Goal: Information Seeking & Learning: Learn about a topic

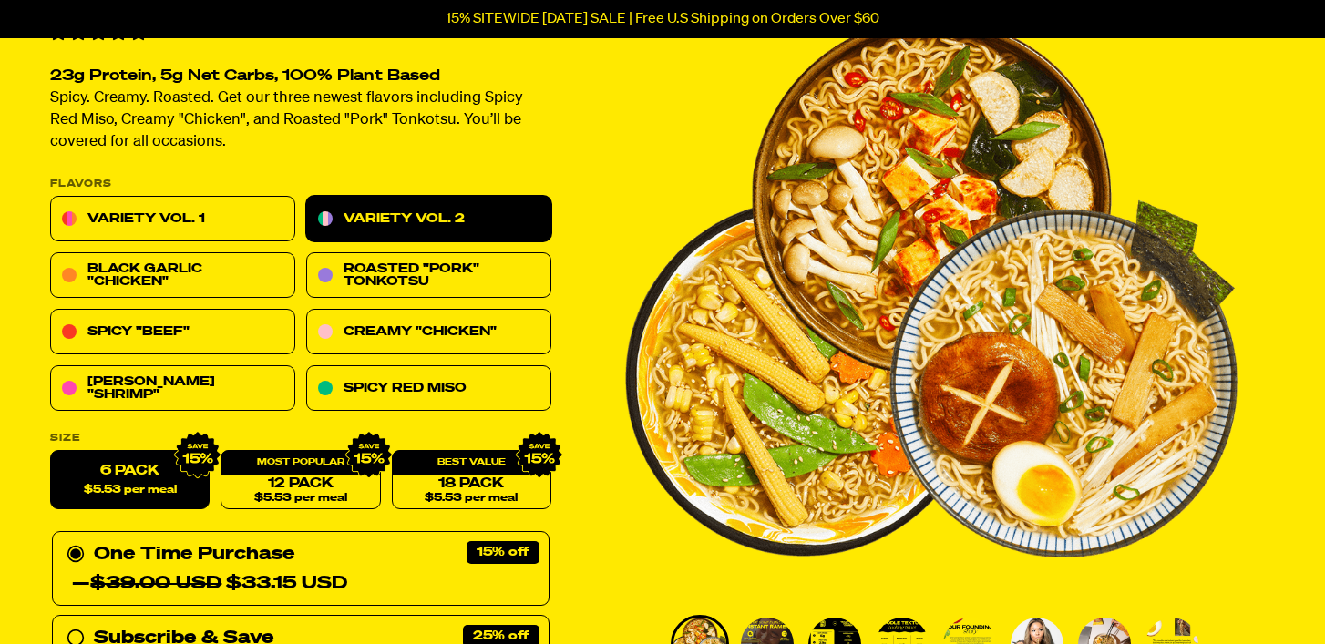
scroll to position [146, 0]
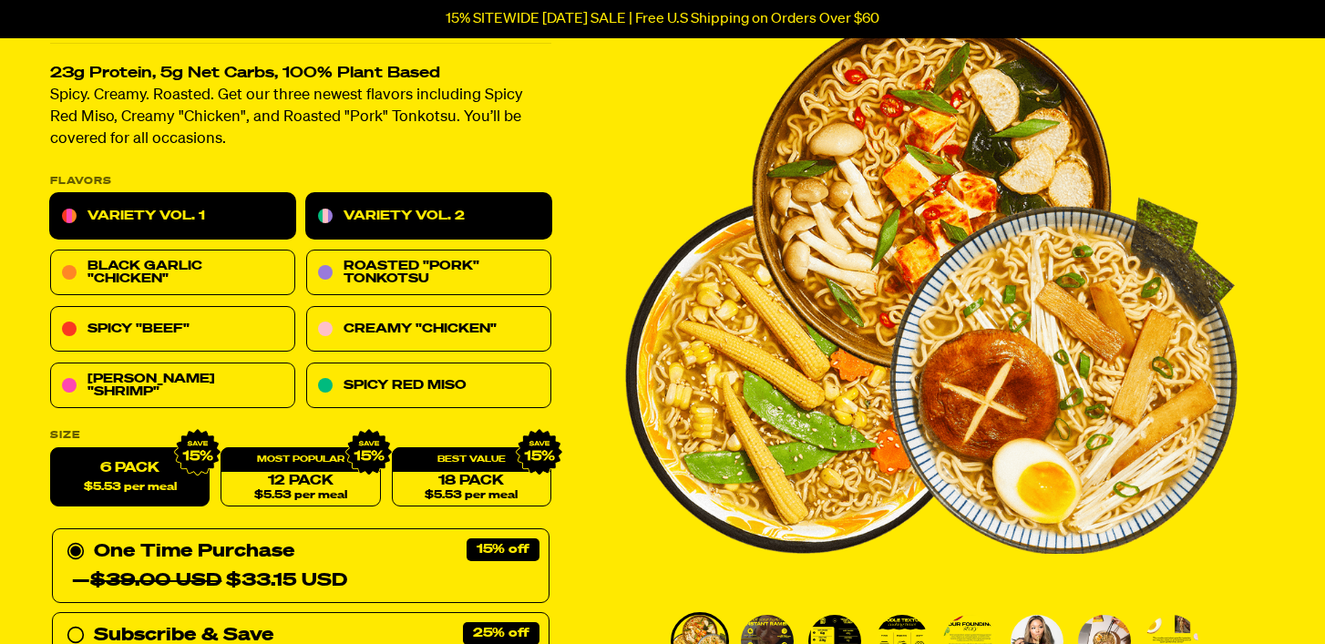
click at [252, 225] on link "Variety Vol. 1" at bounding box center [172, 217] width 245 height 46
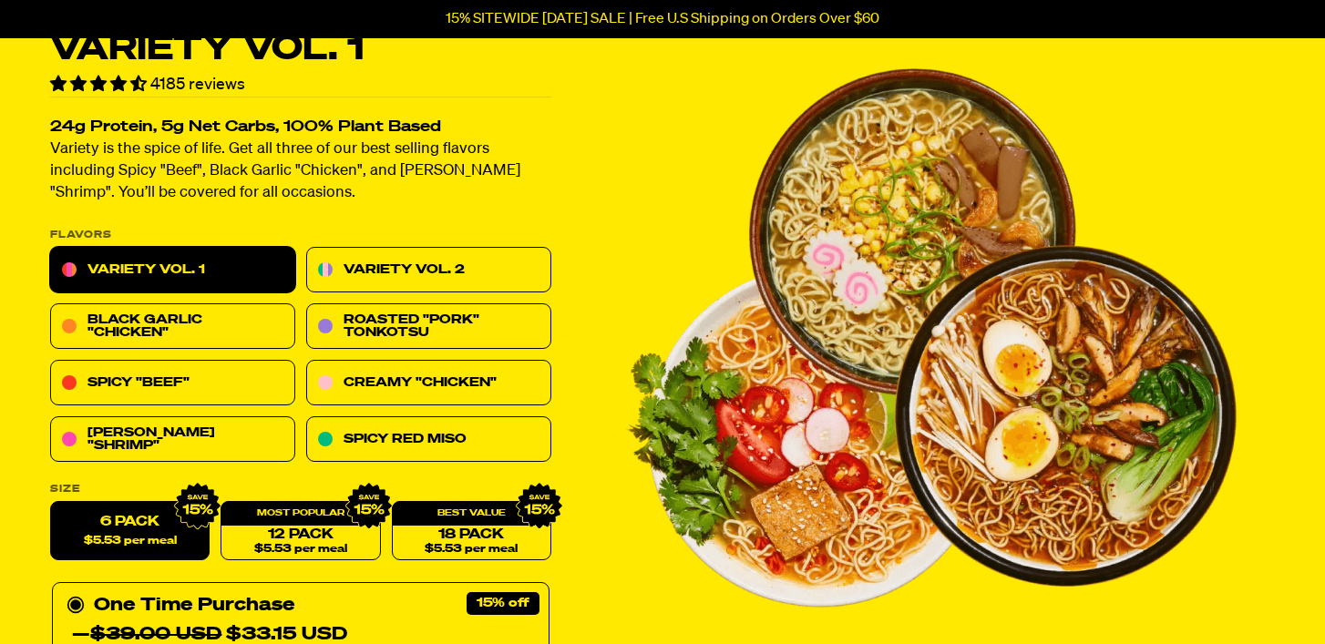
scroll to position [87, 0]
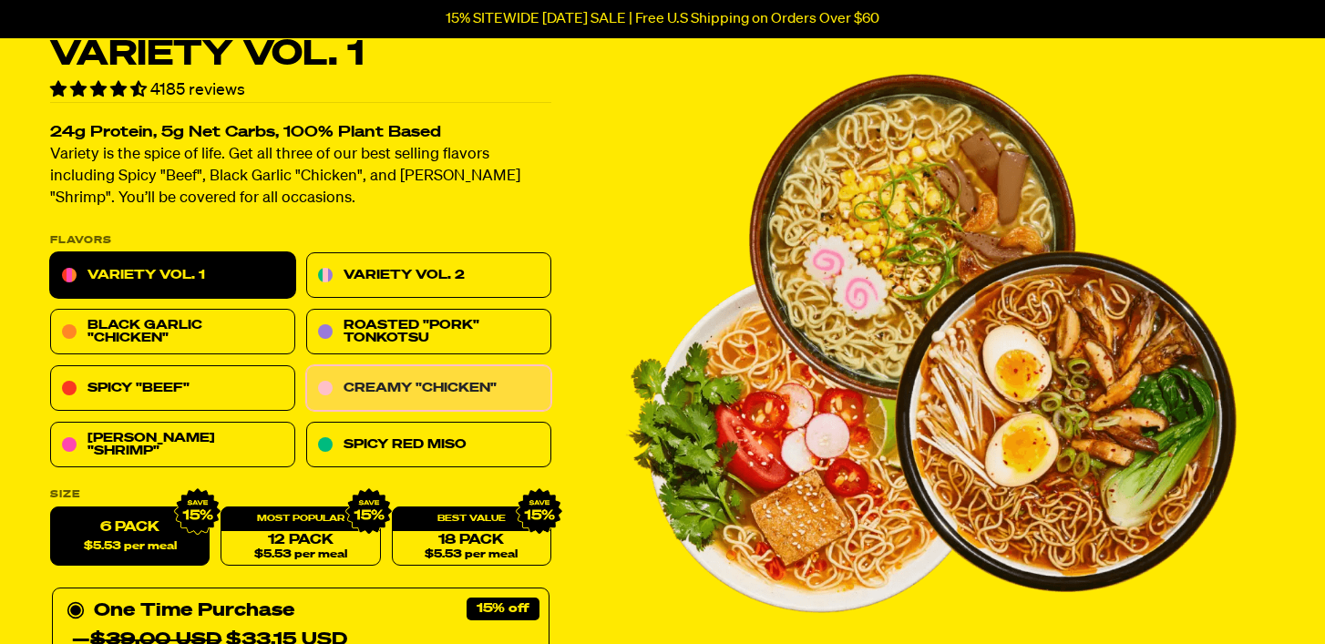
click at [438, 380] on link "Creamy "Chicken"" at bounding box center [428, 389] width 245 height 46
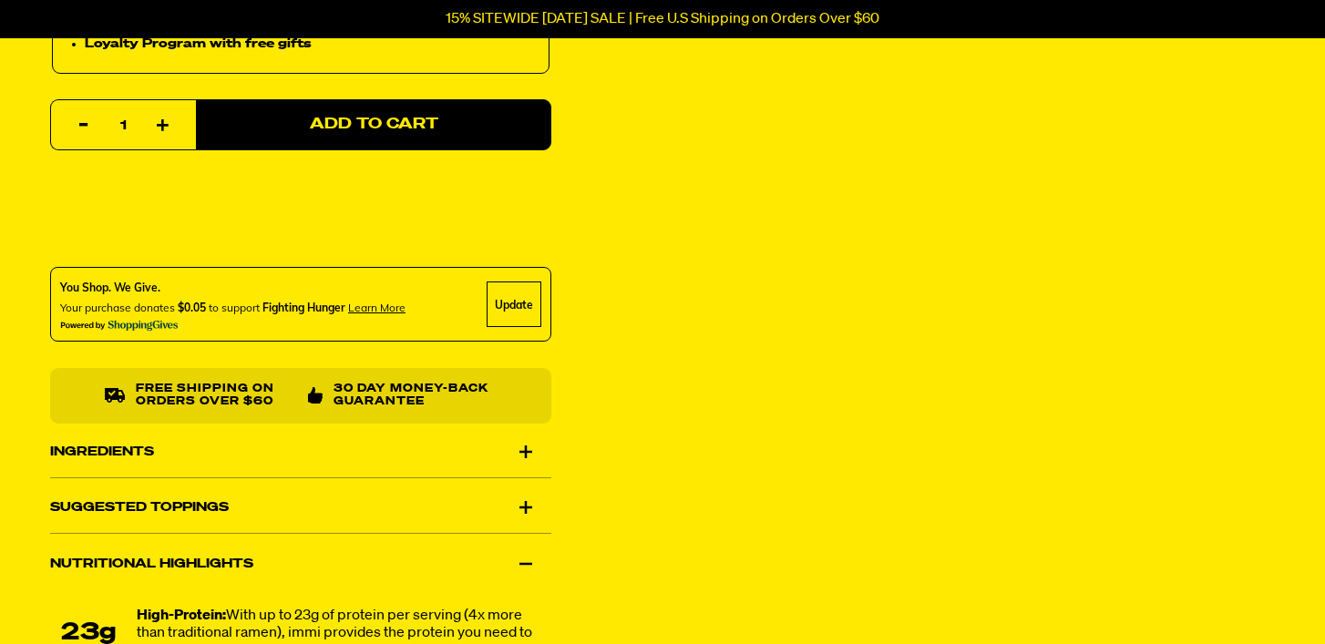
scroll to position [1088, 0]
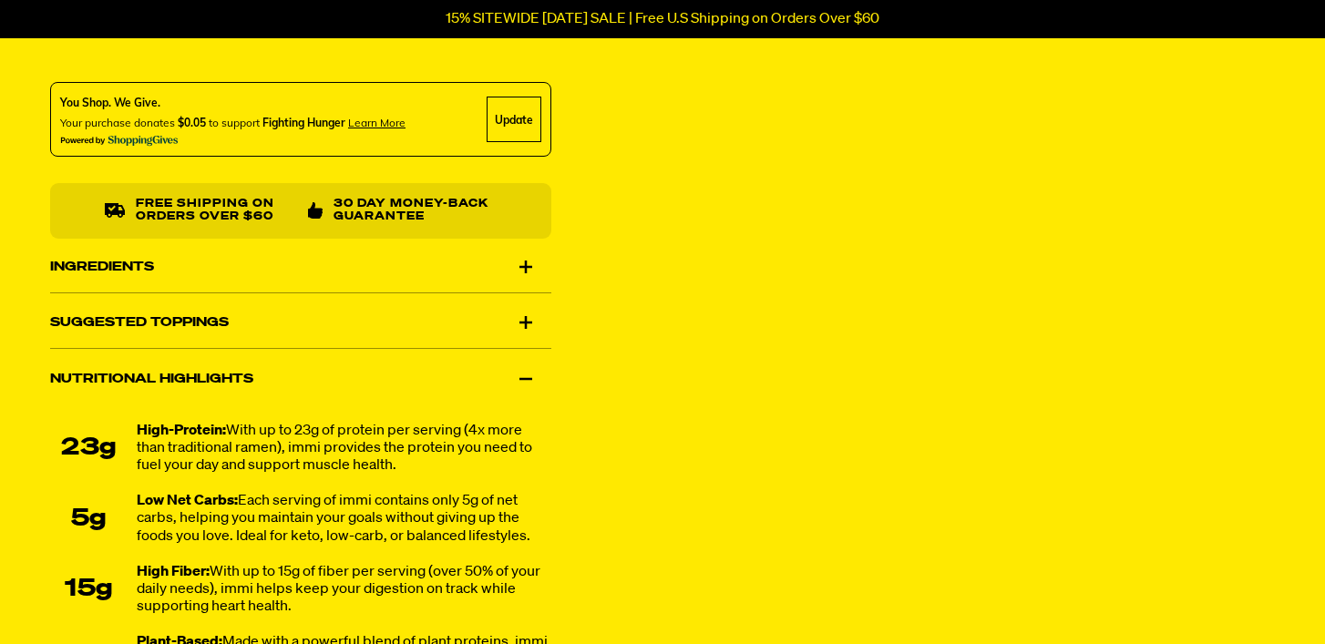
click at [530, 272] on div "Ingredients" at bounding box center [300, 266] width 501 height 51
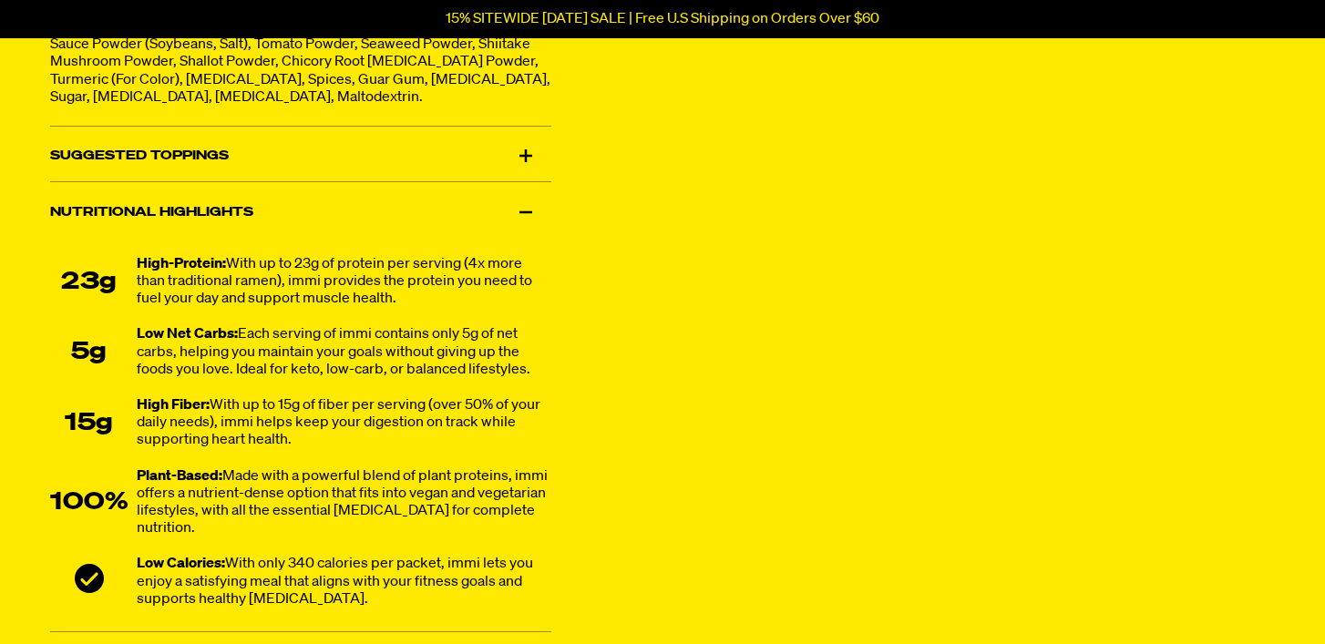
scroll to position [1451, 0]
